Goal: Task Accomplishment & Management: Manage account settings

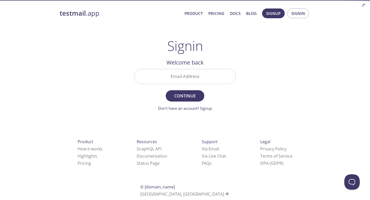
drag, startPoint x: 185, startPoint y: 85, endPoint x: 187, endPoint y: 81, distance: 4.9
click at [185, 85] on div "Email Address" at bounding box center [185, 76] width 106 height 19
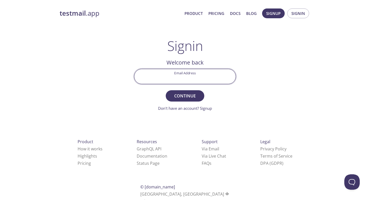
click at [188, 79] on input "Email Address" at bounding box center [185, 76] width 101 height 15
paste input "[EMAIL_ADDRESS][DOMAIN_NAME]"
type input "[EMAIL_ADDRESS][DOMAIN_NAME]"
click at [186, 101] on button "Continue" at bounding box center [185, 95] width 39 height 11
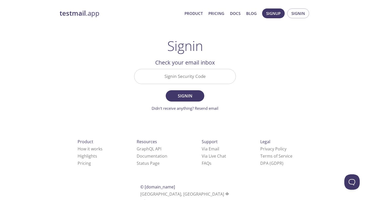
click at [163, 75] on input "Signin Security Code" at bounding box center [185, 76] width 101 height 15
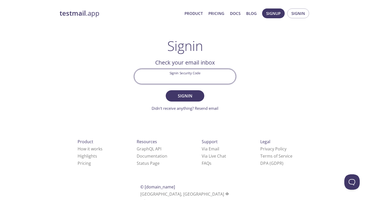
drag, startPoint x: 132, startPoint y: 53, endPoint x: 128, endPoint y: 47, distance: 7.4
click at [132, 51] on main "Signin Welcome back Email Address [EMAIL_ADDRESS][DOMAIN_NAME] Continue Don't h…" at bounding box center [185, 74] width 114 height 73
